Goal: Task Accomplishment & Management: Use online tool/utility

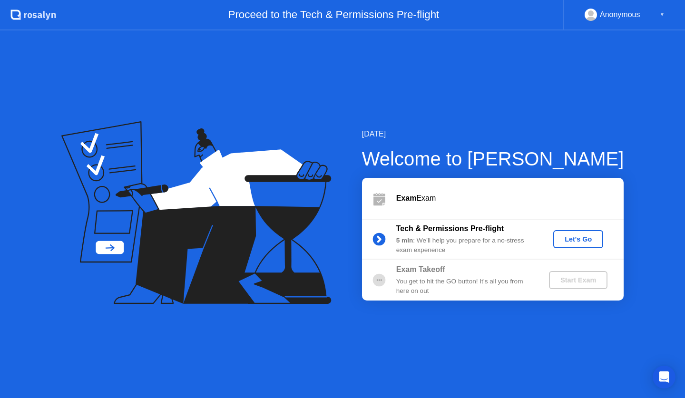
click at [585, 238] on div "Let's Go" at bounding box center [578, 239] width 42 height 8
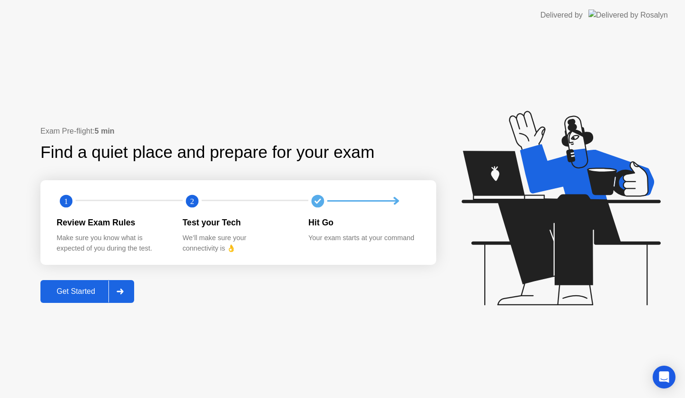
click at [126, 291] on div at bounding box center [119, 292] width 23 height 22
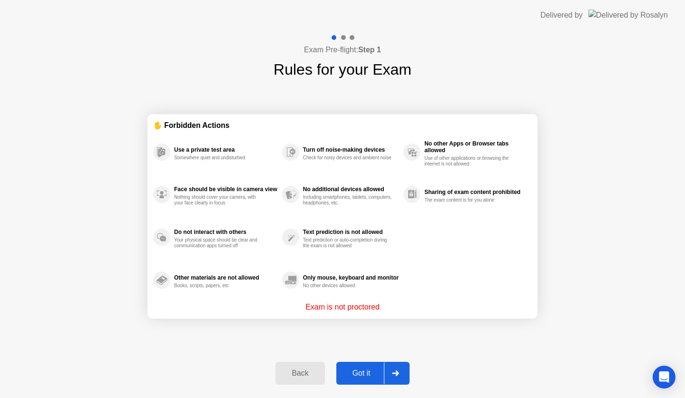
click at [365, 373] on div "Got it" at bounding box center [361, 373] width 45 height 9
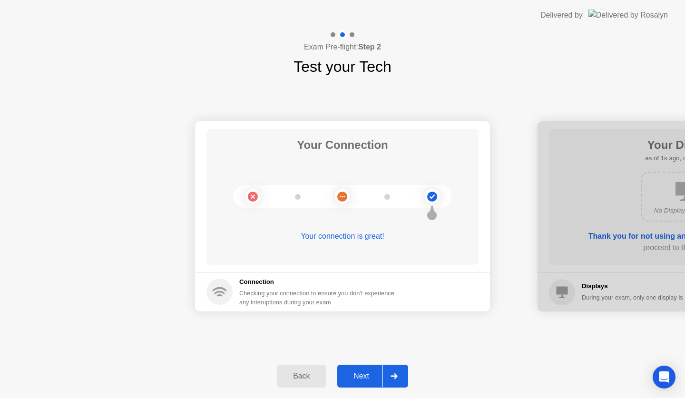
click at [399, 372] on div at bounding box center [393, 376] width 23 height 22
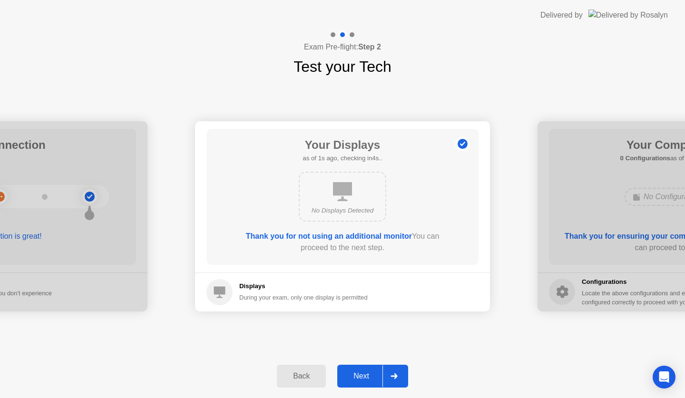
click at [394, 375] on icon at bounding box center [393, 376] width 7 height 6
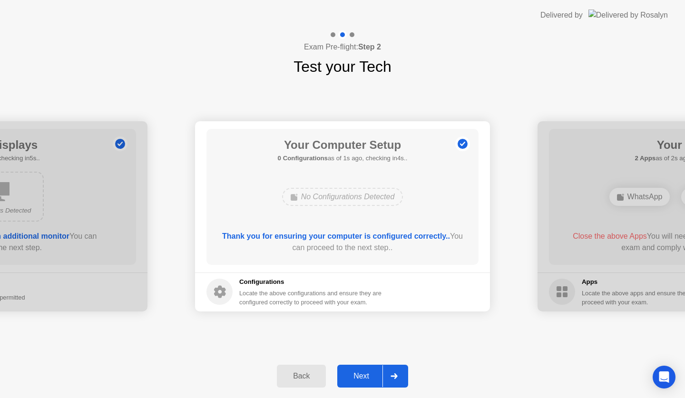
click at [400, 368] on div at bounding box center [393, 376] width 23 height 22
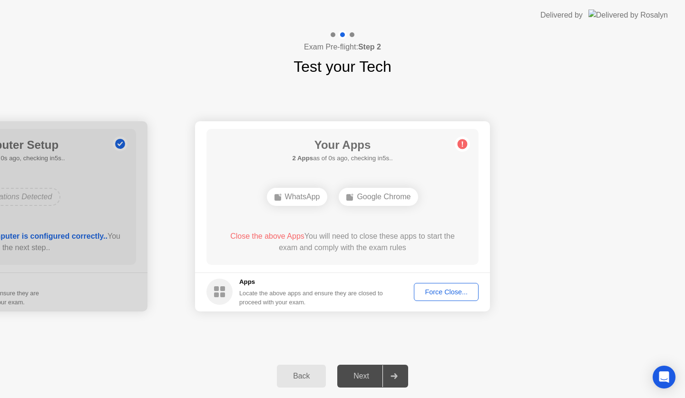
click at [447, 288] on div "Force Close..." at bounding box center [446, 292] width 58 height 8
click at [447, 295] on div "Force Close..." at bounding box center [446, 292] width 58 height 8
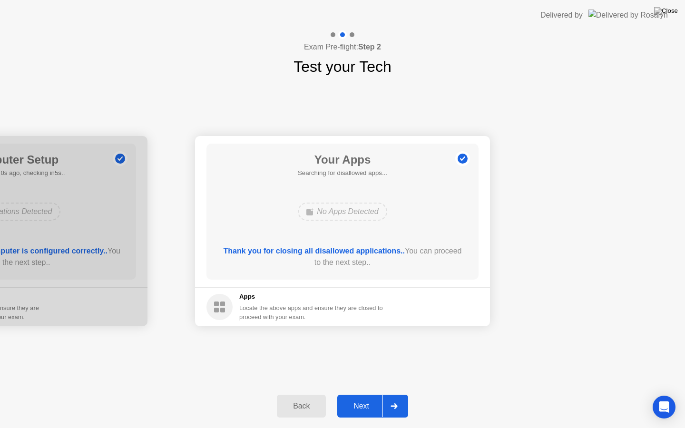
click at [368, 398] on div "Next" at bounding box center [361, 406] width 42 height 9
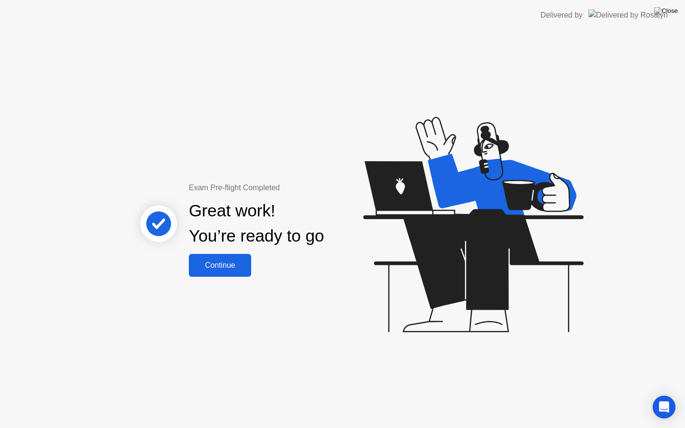
click at [223, 272] on button "Continue" at bounding box center [220, 265] width 62 height 23
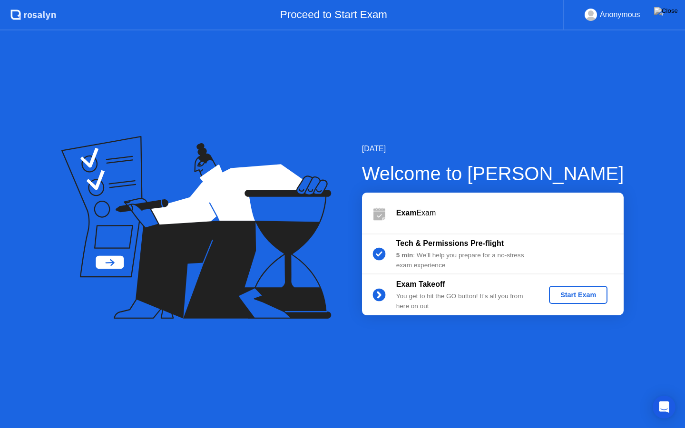
click at [587, 295] on div "Start Exam" at bounding box center [578, 295] width 51 height 8
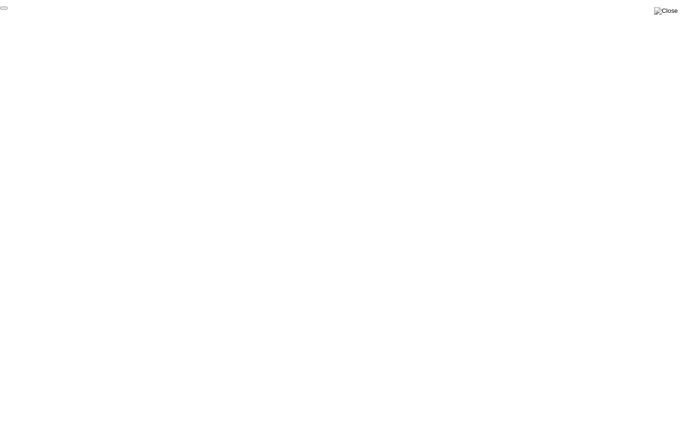
click div "End Proctoring Session"
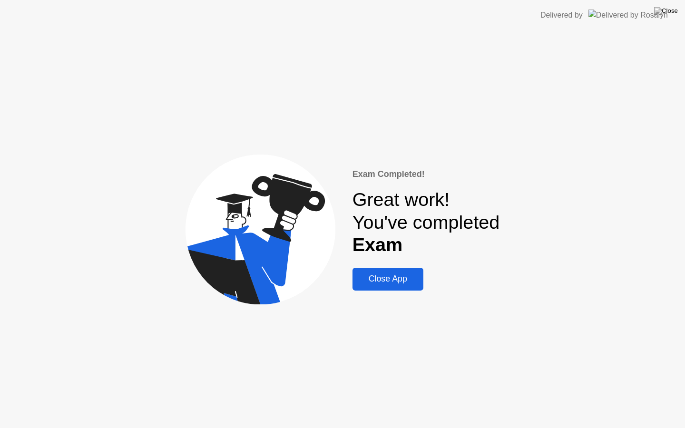
click at [399, 279] on div "Close App" at bounding box center [387, 279] width 65 height 10
